Goal: Information Seeking & Learning: Understand process/instructions

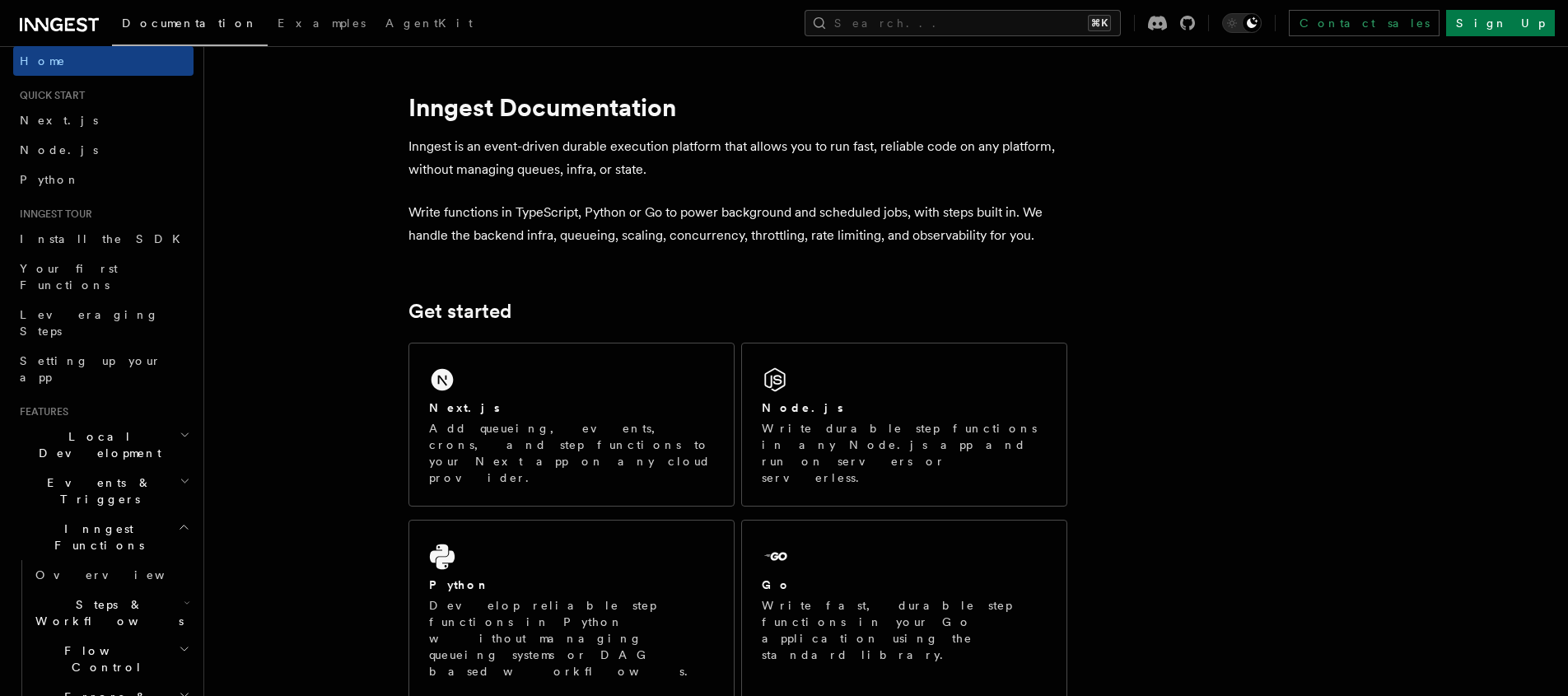
click at [140, 468] on h2 "Events & Triggers" at bounding box center [103, 490] width 180 height 46
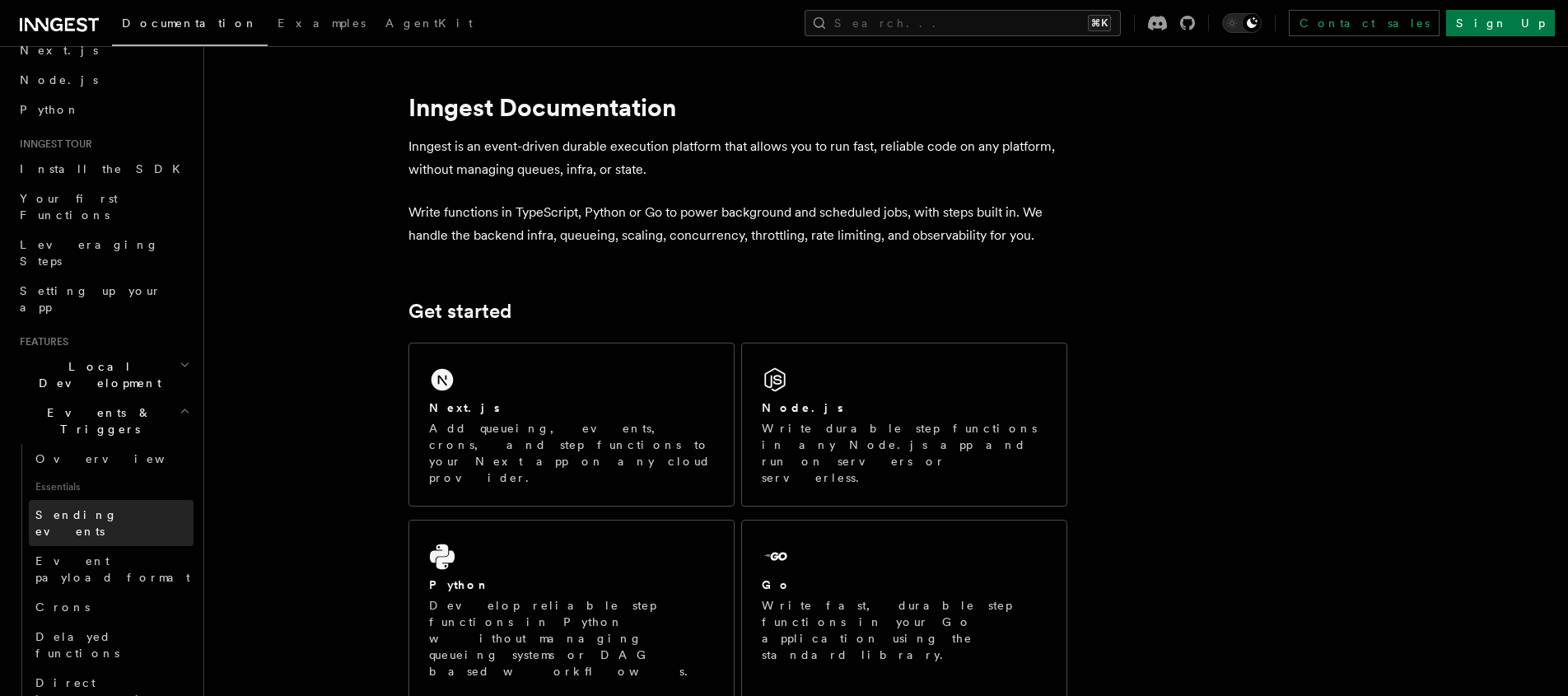
scroll to position [228, 0]
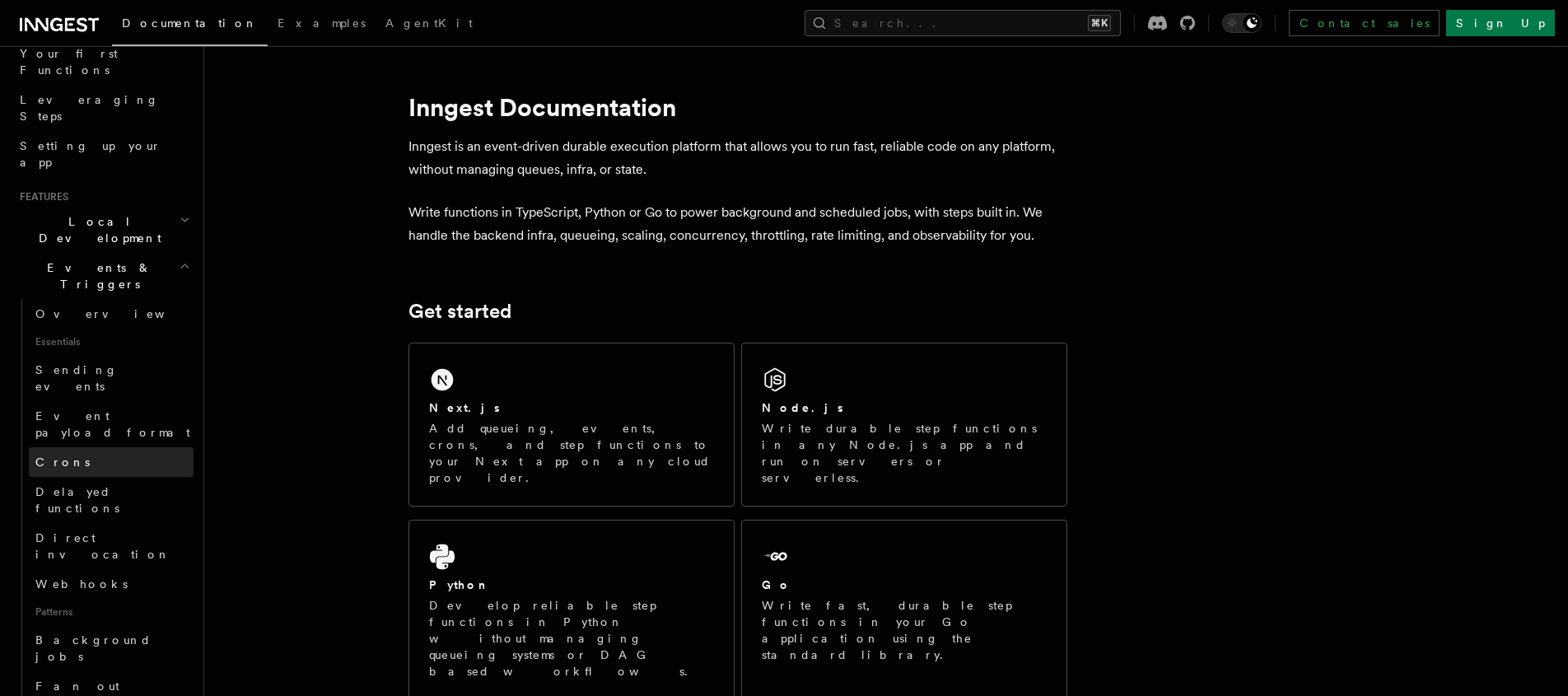
click at [118, 447] on link "Crons" at bounding box center [111, 461] width 165 height 30
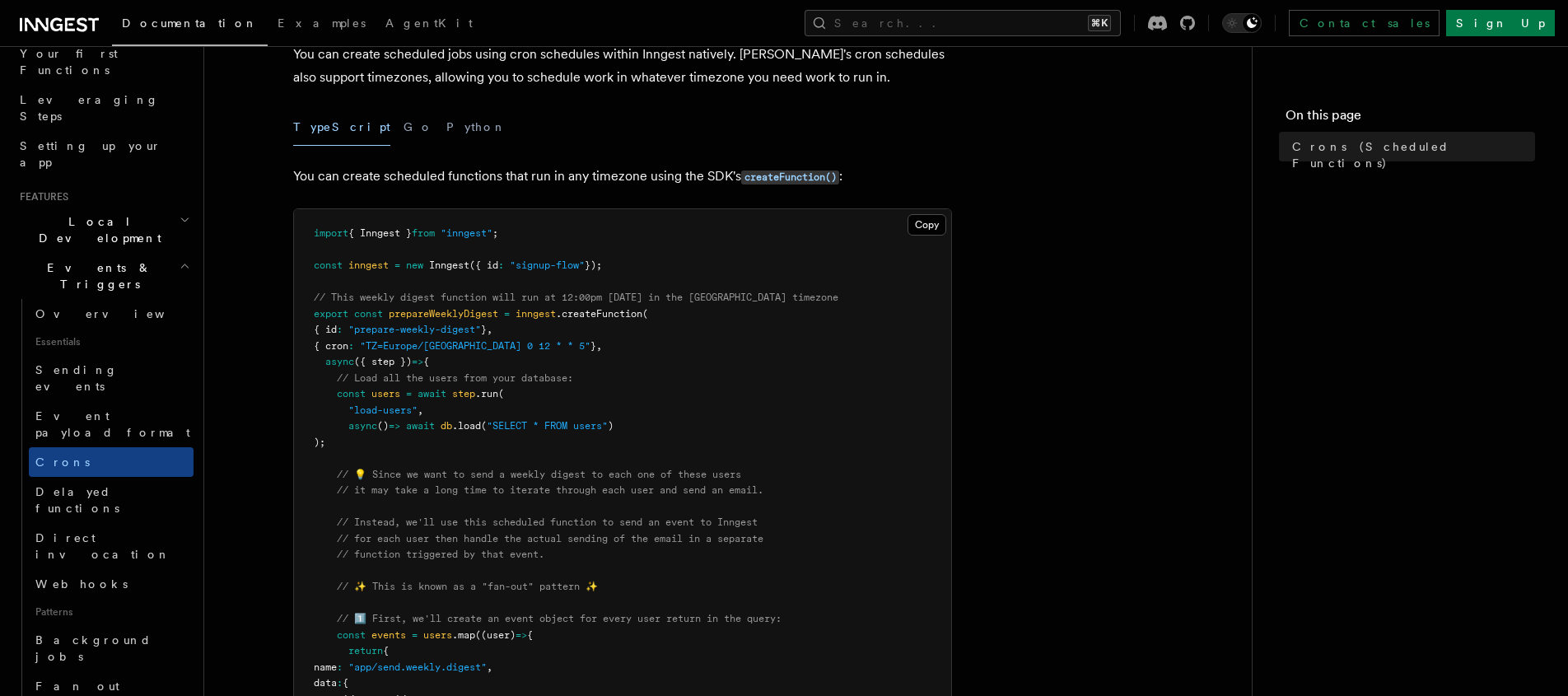
scroll to position [112, 0]
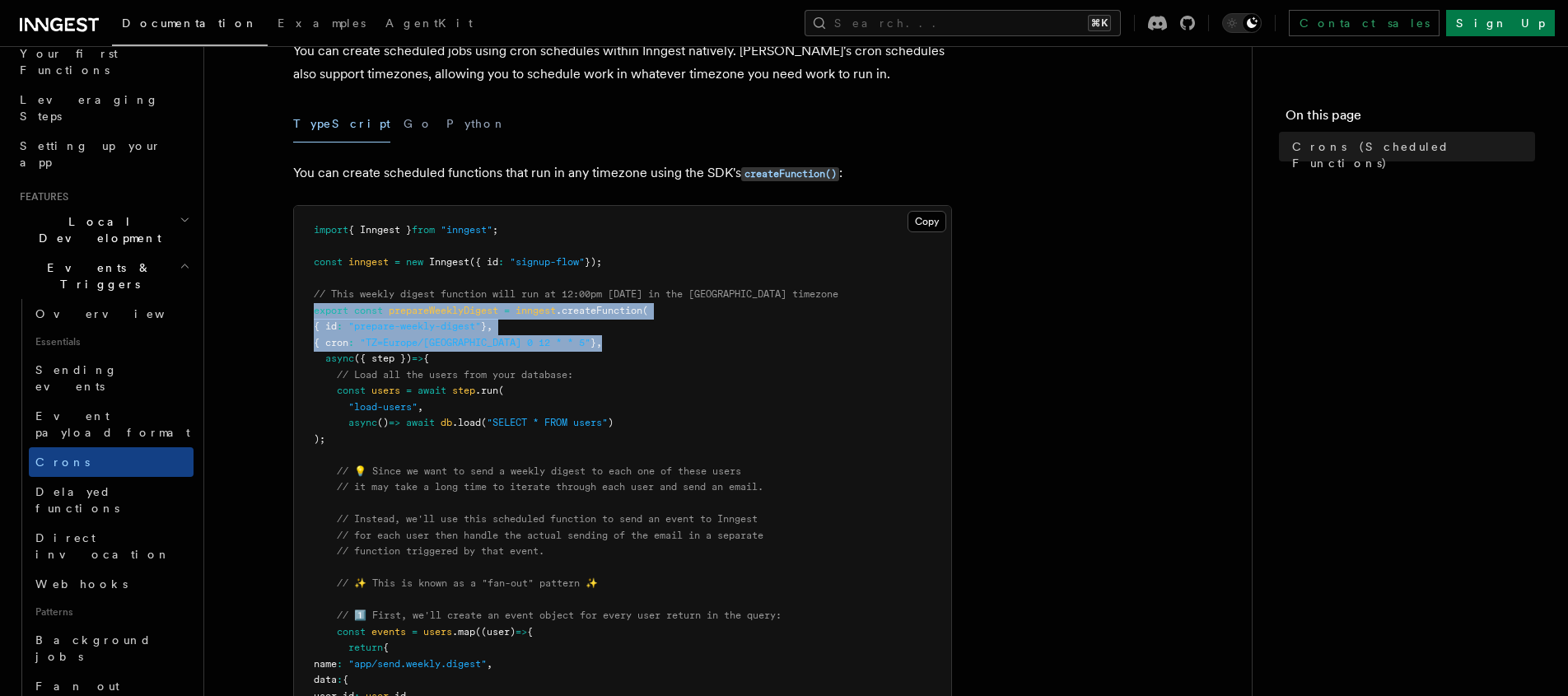
drag, startPoint x: 576, startPoint y: 337, endPoint x: 306, endPoint y: 315, distance: 270.9
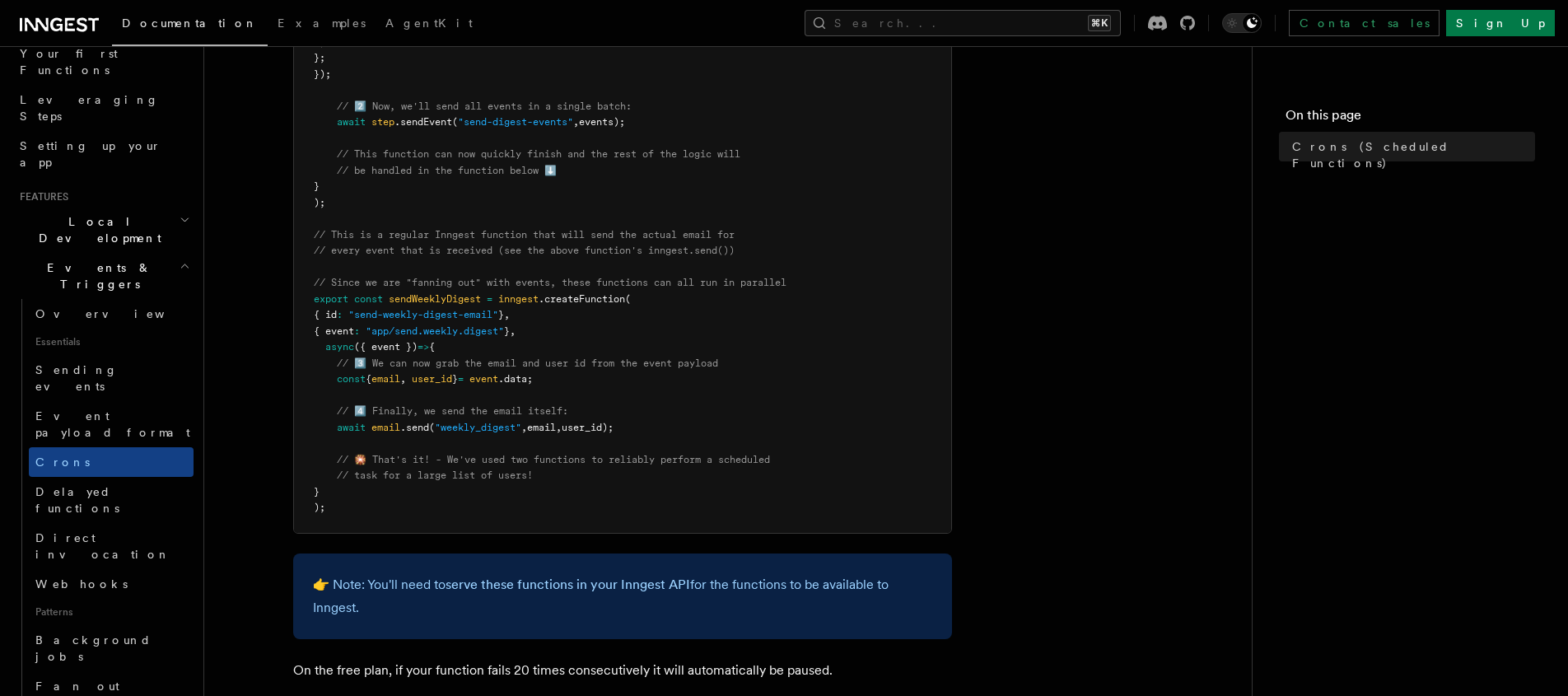
scroll to position [817, 0]
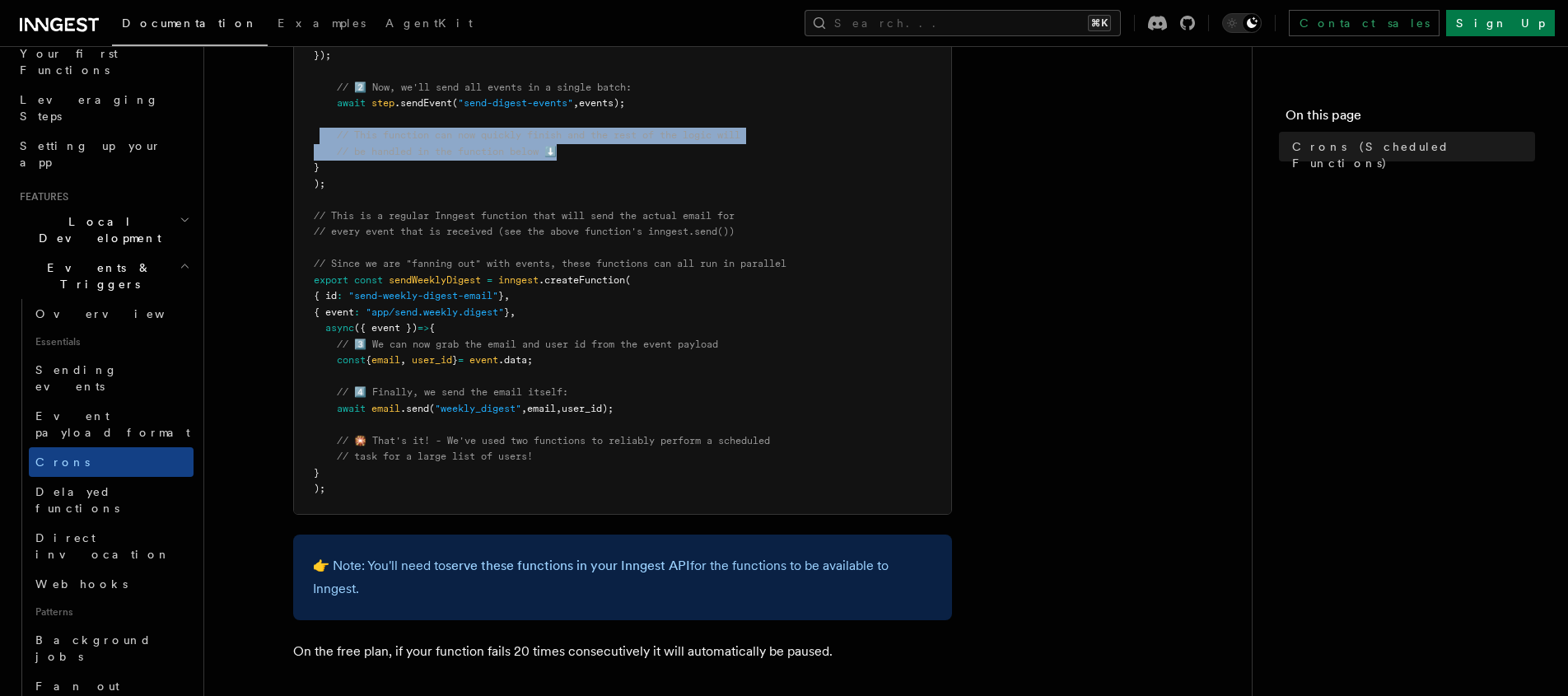
drag, startPoint x: 572, startPoint y: 151, endPoint x: 319, endPoint y: 135, distance: 253.5
click at [319, 135] on pre "import { Inngest } from "inngest" ; const inngest = new Inngest ({ id : "signup…" at bounding box center [622, 7] width 657 height 1013
click at [399, 137] on span "// This function can now quickly finish and the rest of the logic will" at bounding box center [538, 135] width 403 height 12
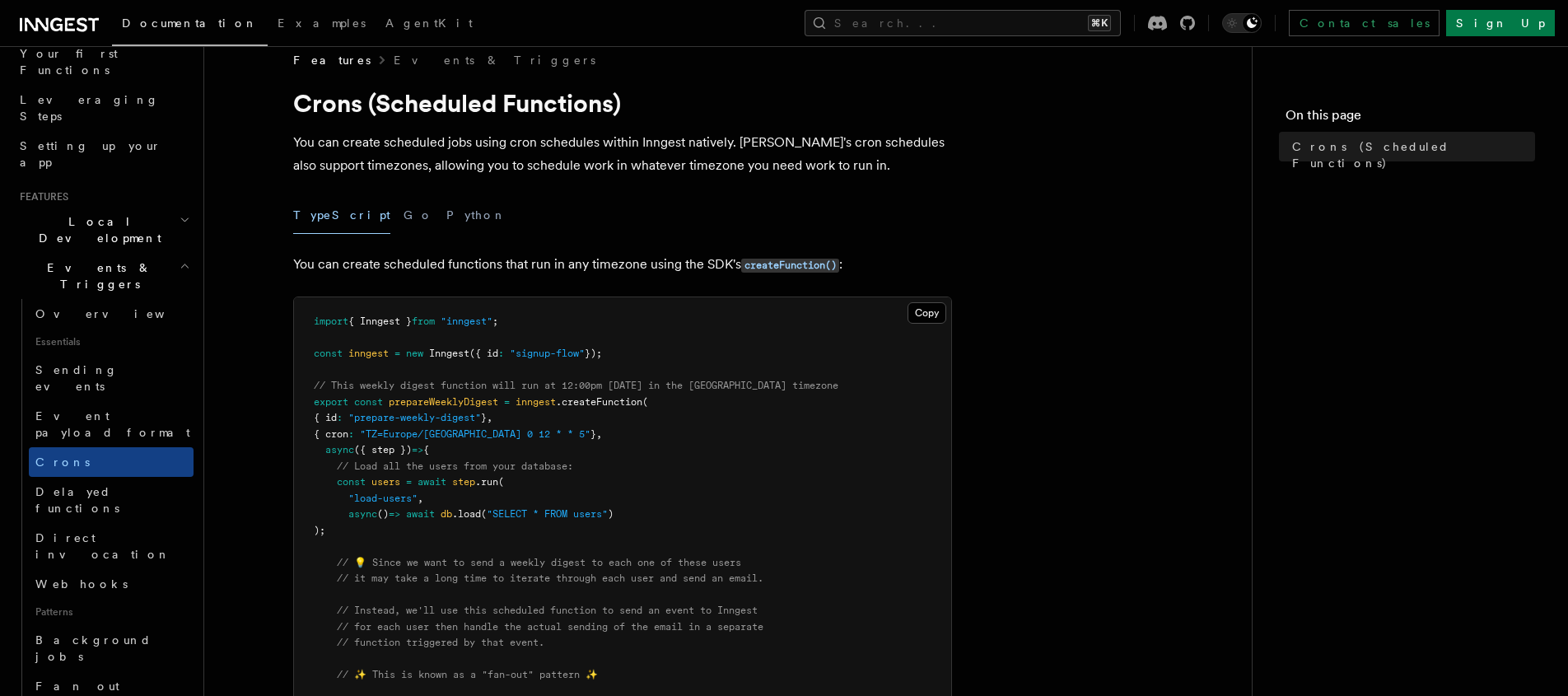
scroll to position [0, 0]
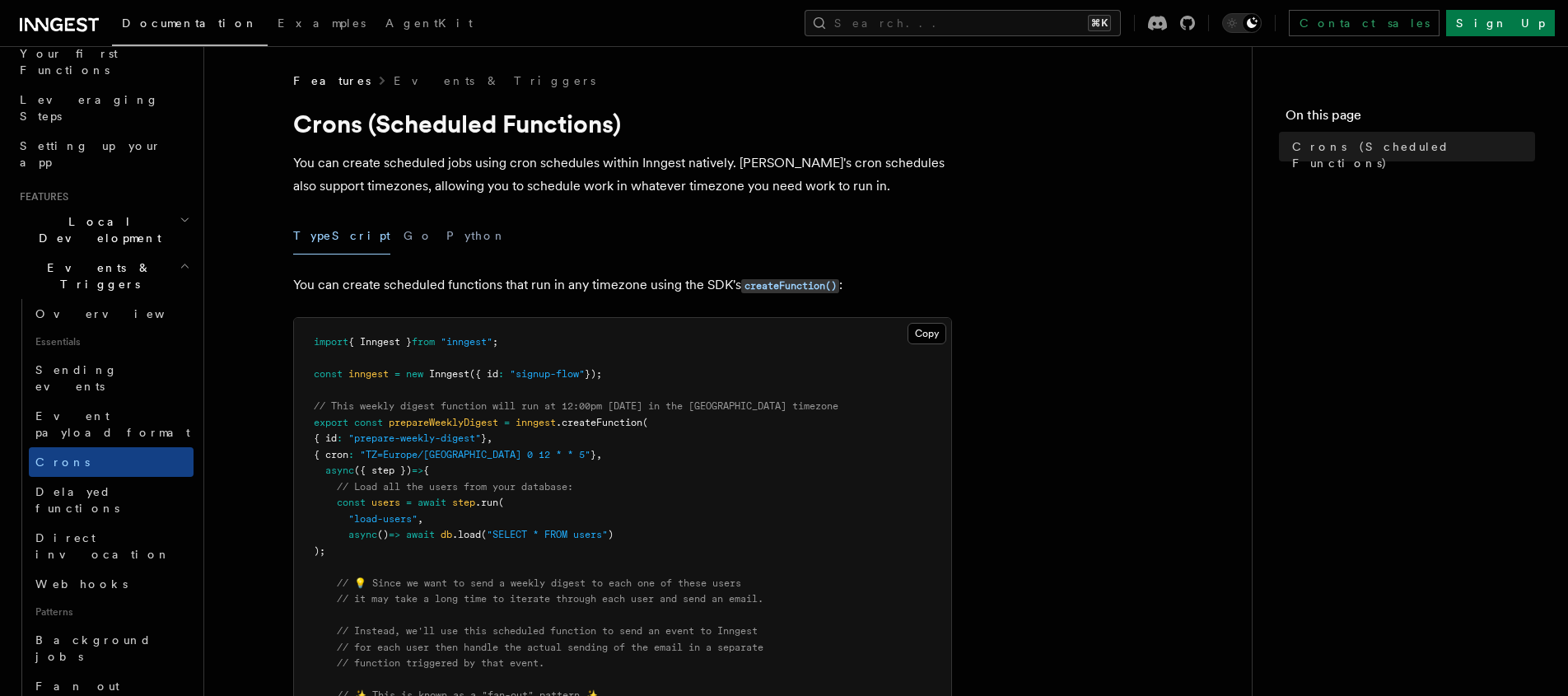
click at [43, 16] on icon at bounding box center [59, 25] width 79 height 20
